Goal: Task Accomplishment & Management: Complete application form

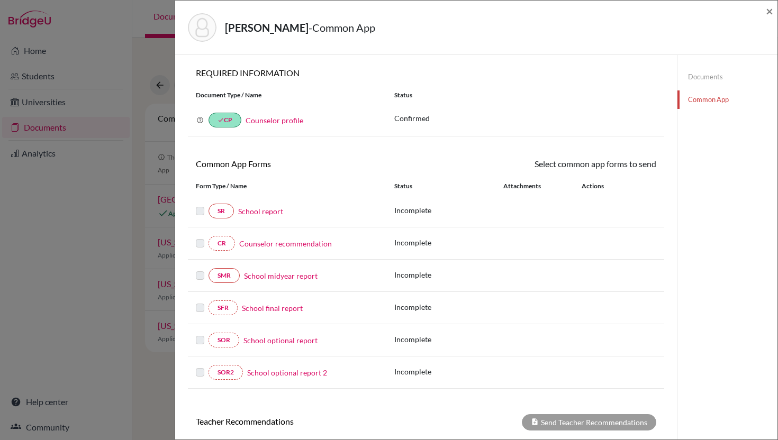
click at [258, 243] on link "Counselor recommendation" at bounding box center [285, 243] width 93 height 11
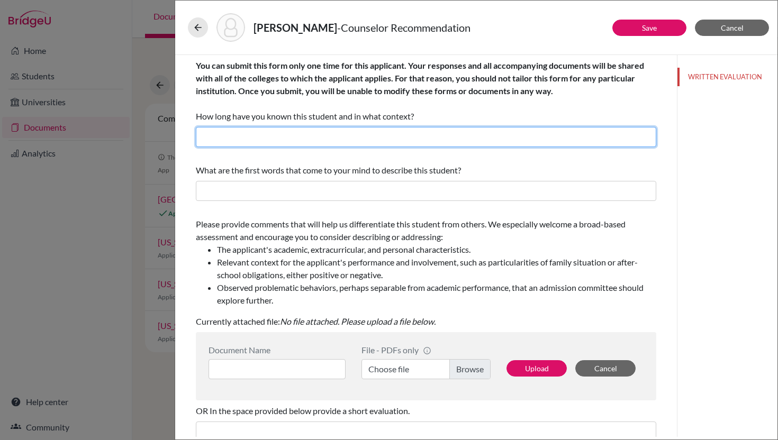
click at [236, 139] on input "text" at bounding box center [426, 137] width 460 height 20
type input "3"
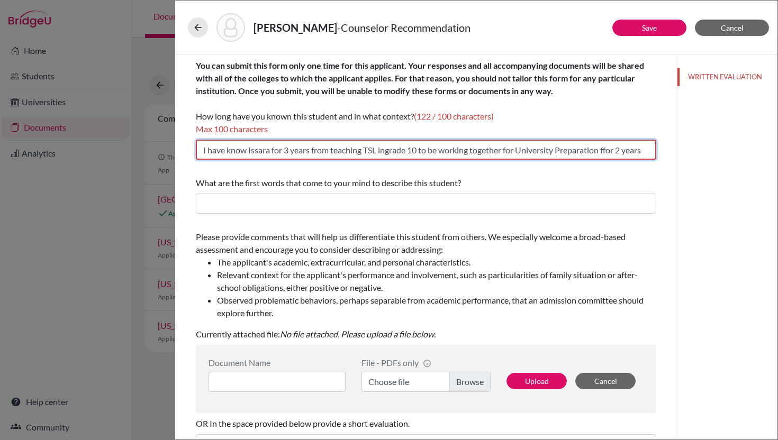
click at [245, 149] on input "I have know Issara for 3 years from teaching TSL ingrade 10 to be working toget…" at bounding box center [426, 150] width 460 height 20
drag, startPoint x: 337, startPoint y: 150, endPoint x: 278, endPoint y: 147, distance: 58.9
click at [278, 147] on input "I have known Issara for 3 years from teaching TSL ingrade 10 to be working toge…" at bounding box center [426, 150] width 460 height 20
click at [376, 148] on input "I have known Issara for 3 years: teaching TSL ingrade 10 to be working together…" at bounding box center [426, 150] width 460 height 20
drag, startPoint x: 397, startPoint y: 150, endPoint x: 368, endPoint y: 150, distance: 29.6
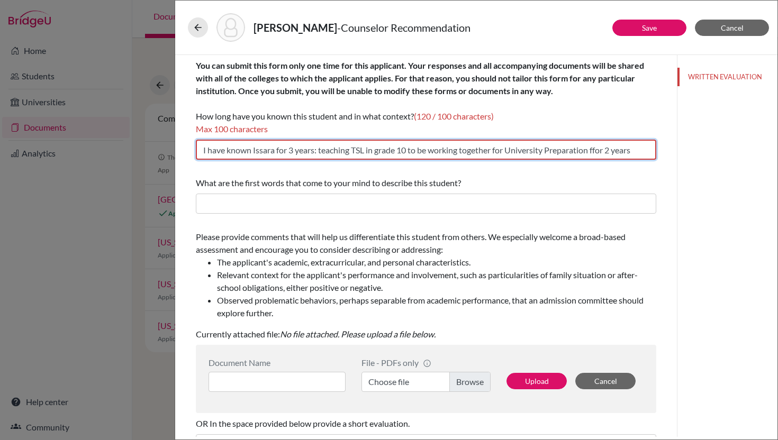
click at [368, 150] on input "I have known Issara for 3 years: teaching TSL in grade 10 to be working togethe…" at bounding box center [426, 150] width 460 height 20
drag, startPoint x: 423, startPoint y: 150, endPoint x: 507, endPoint y: 150, distance: 84.1
click at [507, 150] on input "I have known Issara for 3 years: teaching Thai in grade 10 to be working togeth…" at bounding box center [426, 150] width 460 height 20
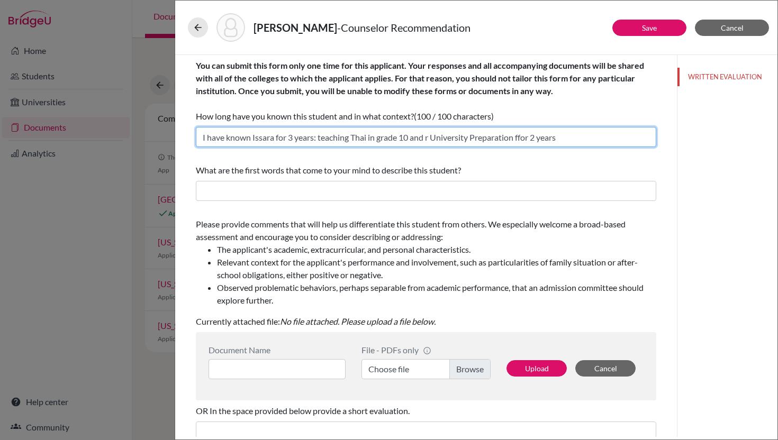
drag, startPoint x: 428, startPoint y: 136, endPoint x: 565, endPoint y: 140, distance: 137.6
click at [565, 140] on input "I have known Issara for 3 years: teaching Thai in grade 10 and r University Pre…" at bounding box center [426, 137] width 460 height 20
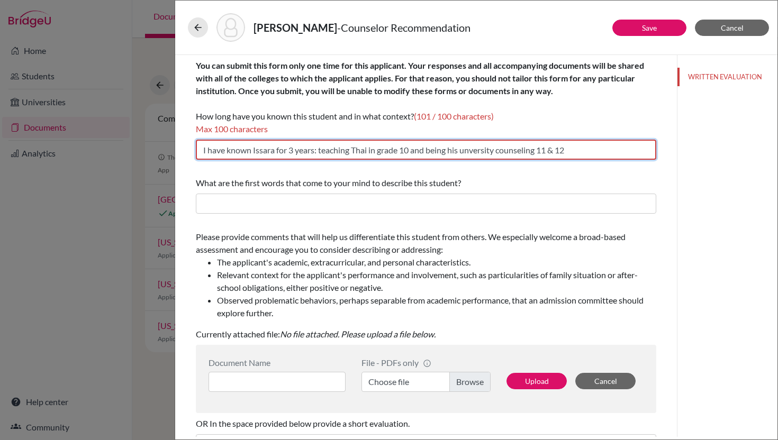
click at [437, 146] on input "I have known Issara for 3 years: teaching Thai in grade 10 and being his unvers…" at bounding box center [426, 150] width 460 height 20
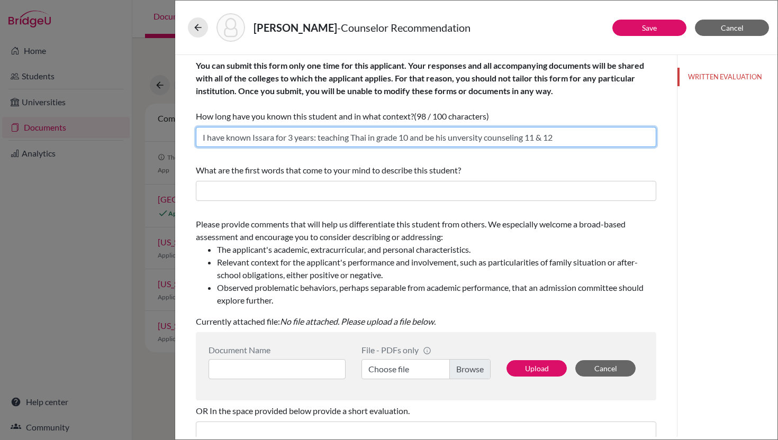
click at [530, 138] on input "I have known Issara for 3 years: teaching Thai in grade 10 and be his unversity…" at bounding box center [426, 137] width 460 height 20
click at [564, 136] on input "I have known Issara for 3 years: teaching Thai in grade 10 and be his unversity…" at bounding box center [426, 137] width 460 height 20
type input "I have known Issara for 3 years: teaching Thai in grade 10 and be his unversity…"
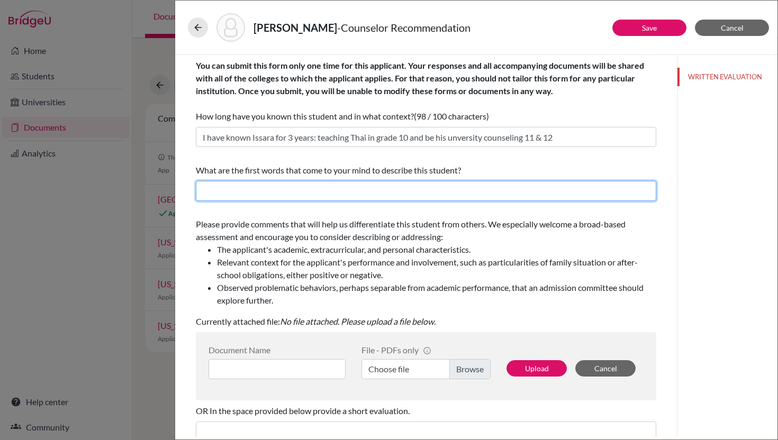
click at [328, 191] on input "text" at bounding box center [426, 191] width 460 height 20
click at [261, 189] on input "He is a quiet stuents who seriously paid attention to study and" at bounding box center [426, 191] width 460 height 20
click at [445, 192] on input "He is a quiet students who seriously paid attention to study and" at bounding box center [426, 191] width 460 height 20
type input "He is a quiet students who seriously paid attention to study and"
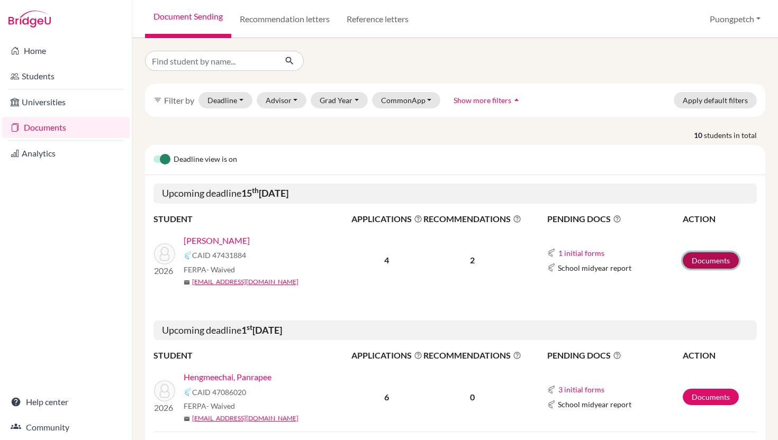
click at [686, 258] on link "Documents" at bounding box center [711, 260] width 56 height 16
